Goal: Task Accomplishment & Management: Complete application form

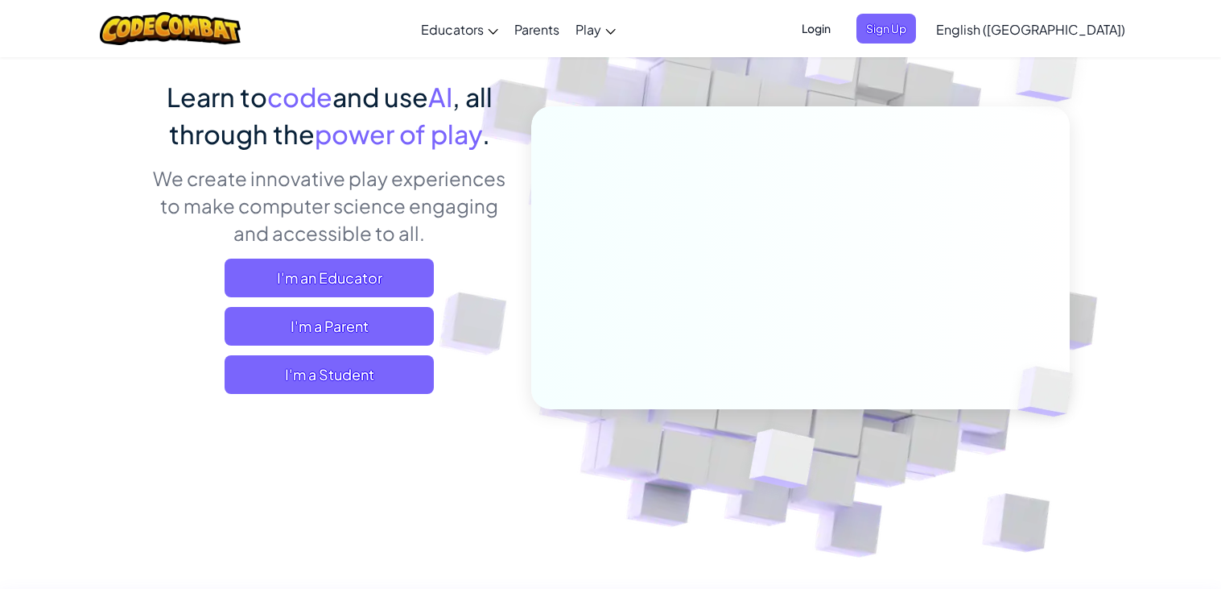
scroll to position [118, 0]
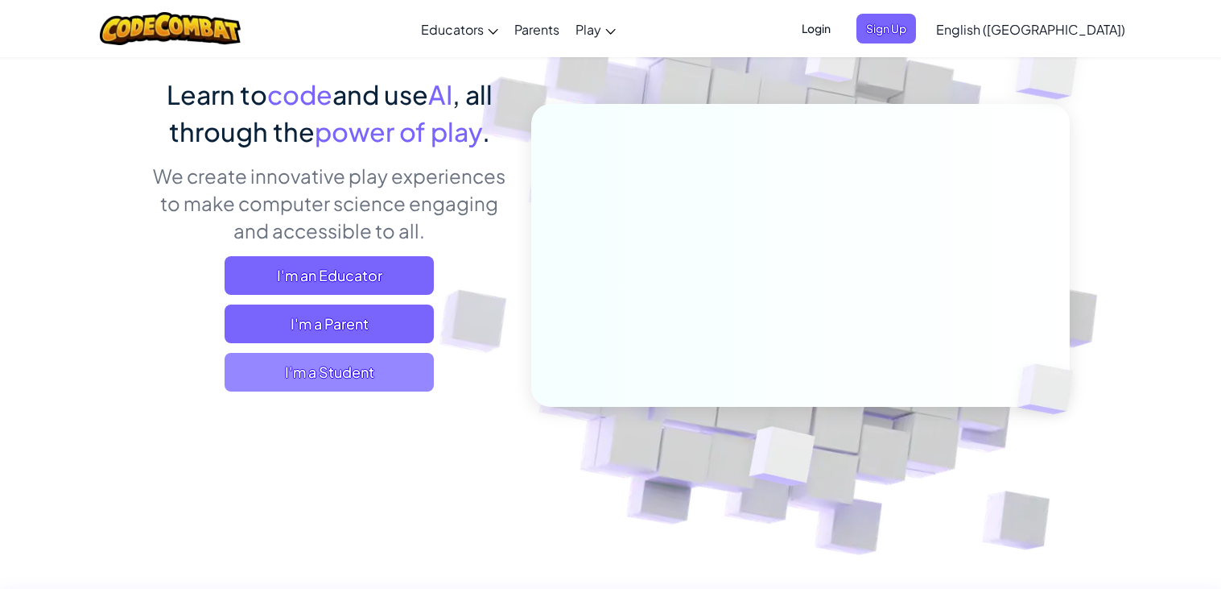
click at [370, 368] on span "I'm a Student" at bounding box center [329, 372] width 209 height 39
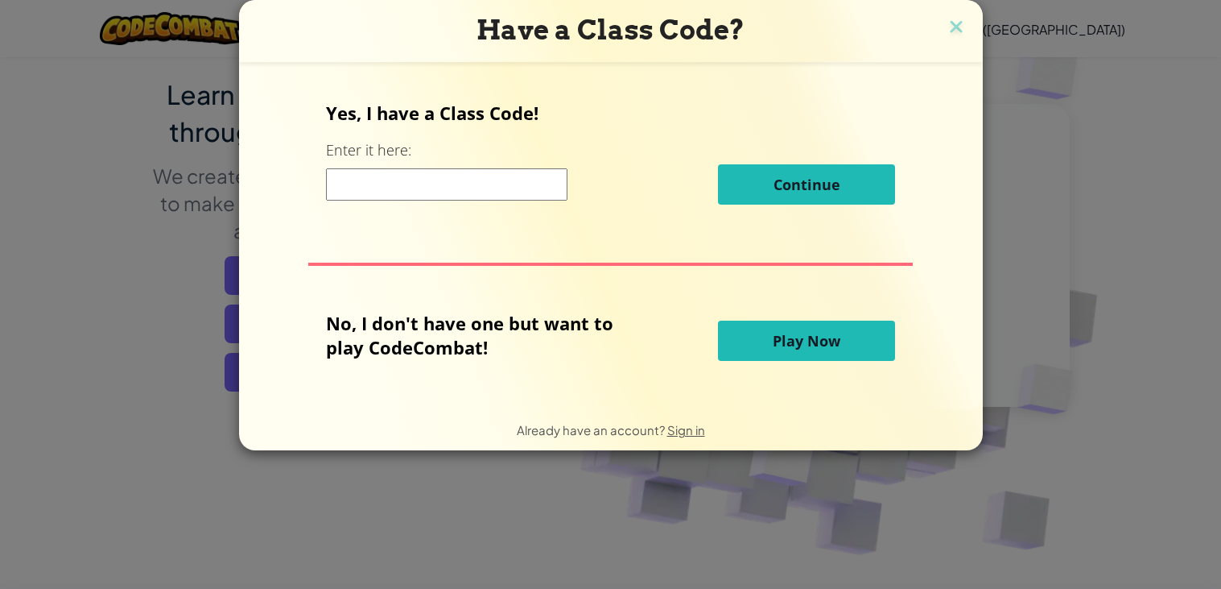
click at [749, 335] on button "Play Now" at bounding box center [806, 340] width 177 height 40
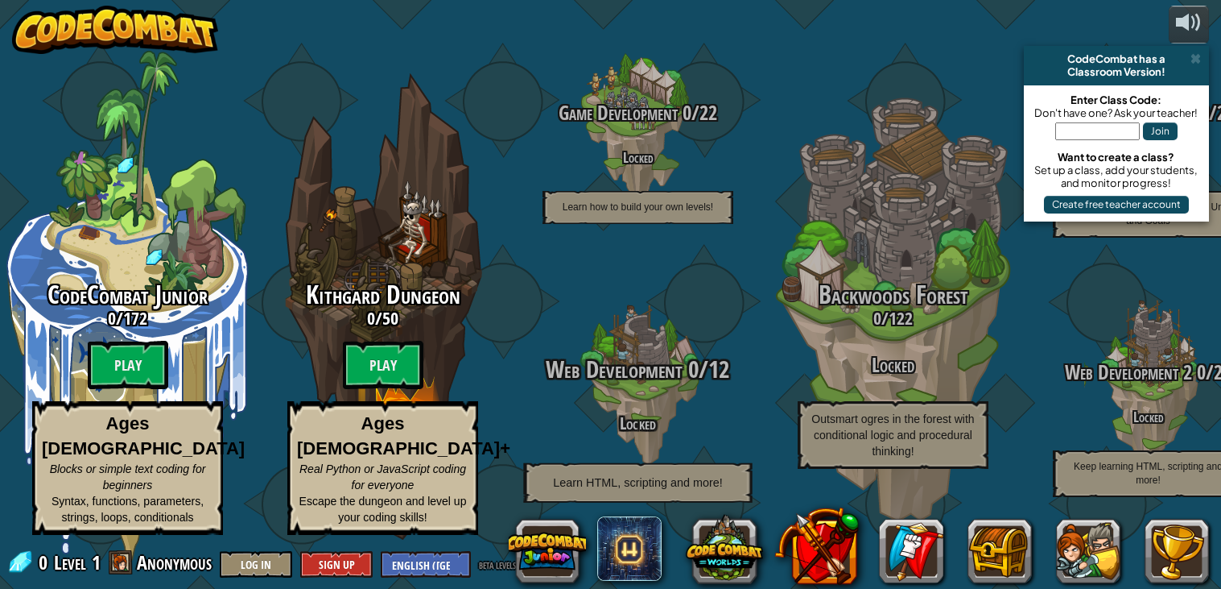
scroll to position [1, 0]
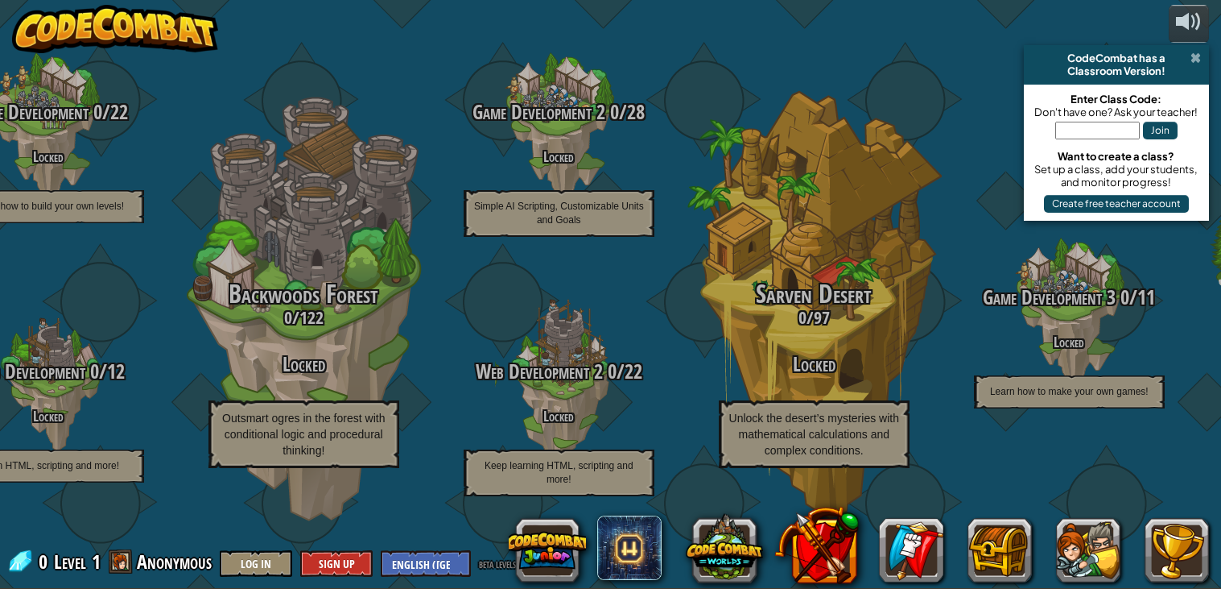
click at [1193, 56] on span at bounding box center [1196, 58] width 10 height 13
